Goal: Check status: Check status

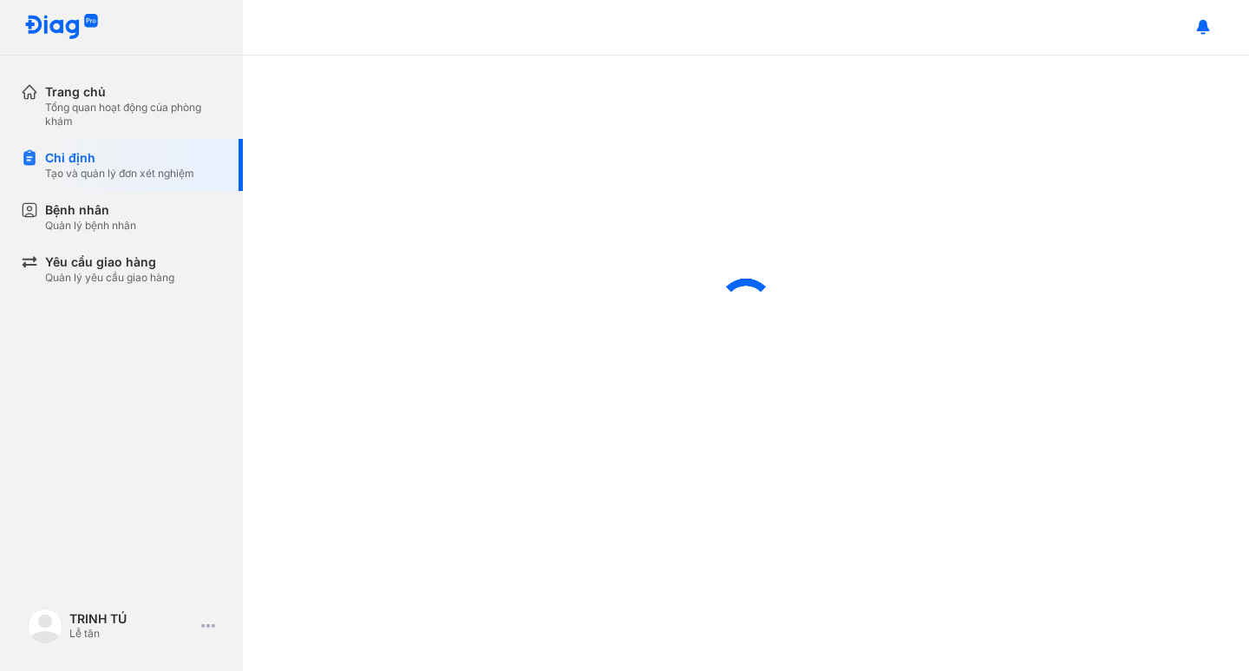
click at [120, 168] on div "Tạo và quản lý đơn xét nghiệm" at bounding box center [119, 174] width 149 height 14
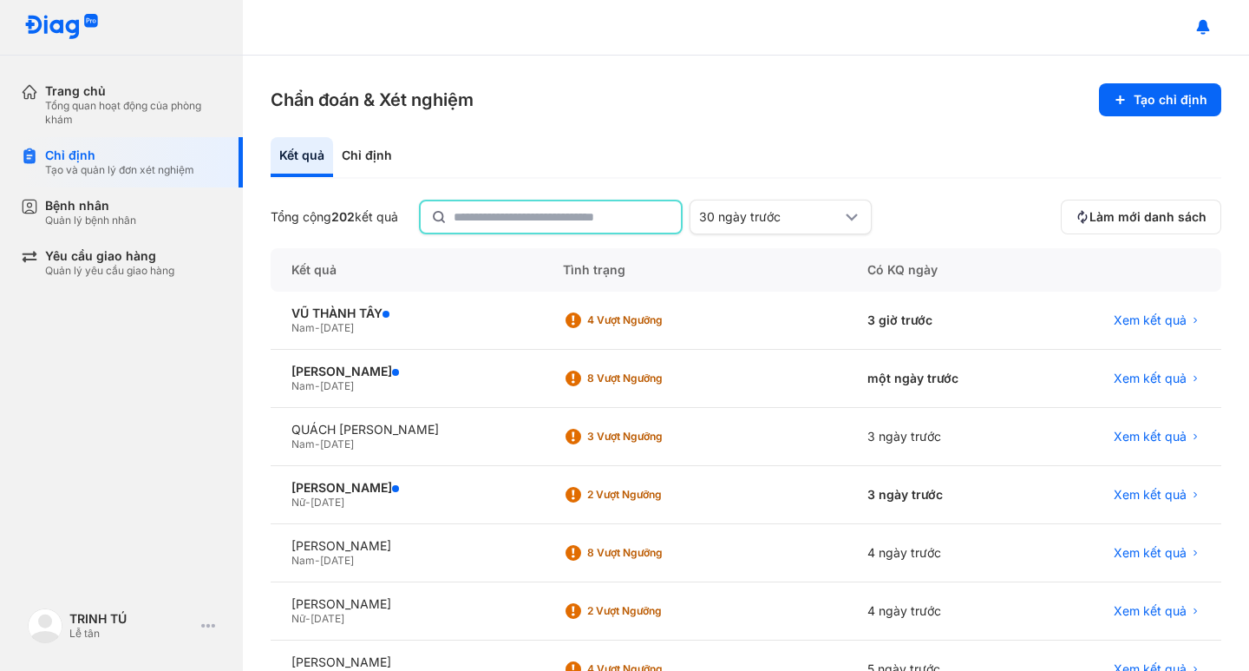
click at [508, 220] on input "text" at bounding box center [562, 216] width 217 height 31
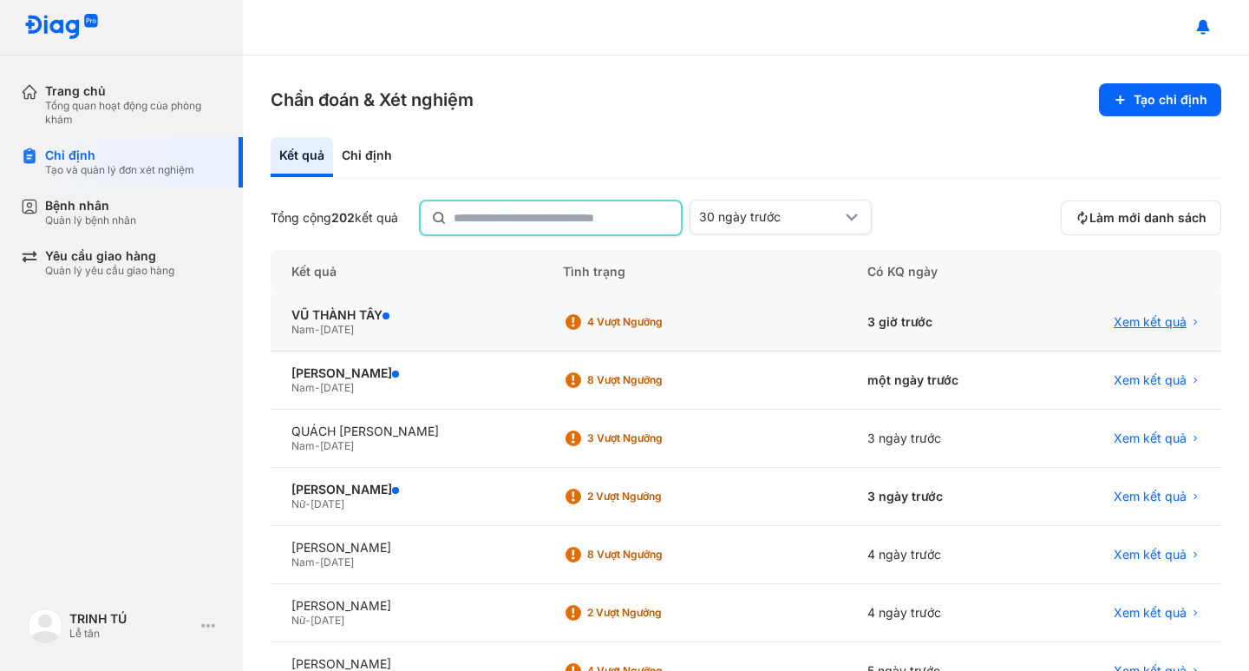
click at [1145, 316] on span "Xem kết quả" at bounding box center [1150, 322] width 73 height 16
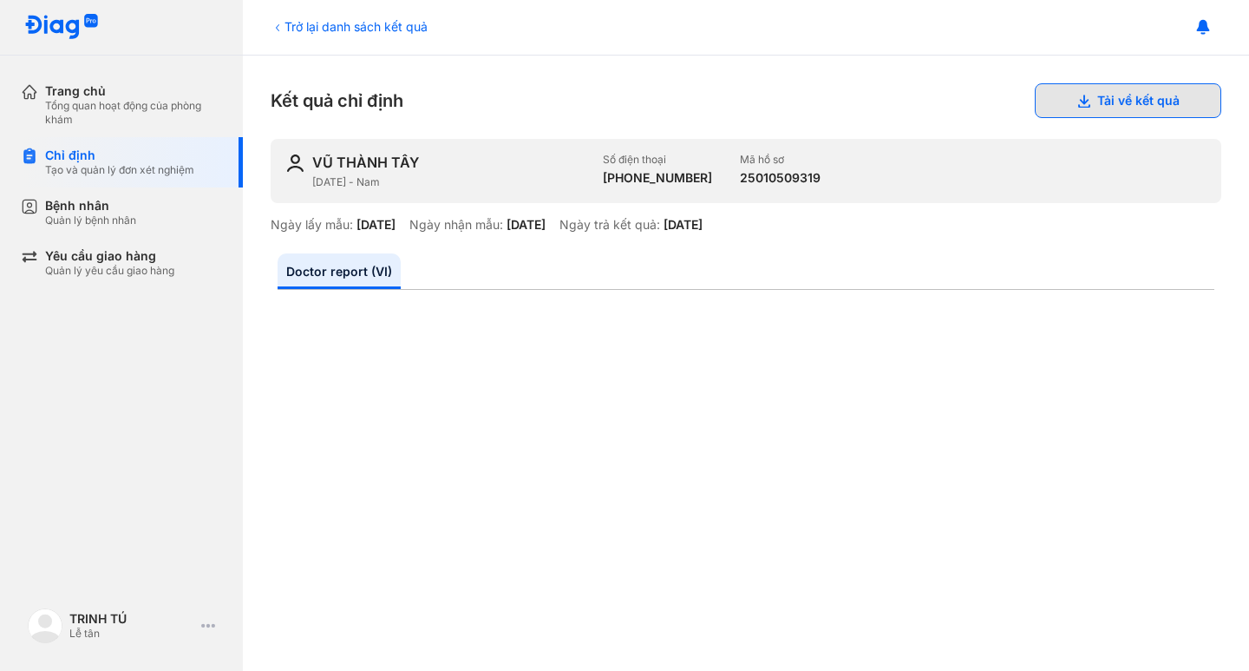
click at [1125, 95] on button "Tải về kết quả" at bounding box center [1128, 100] width 187 height 35
